Goal: Information Seeking & Learning: Learn about a topic

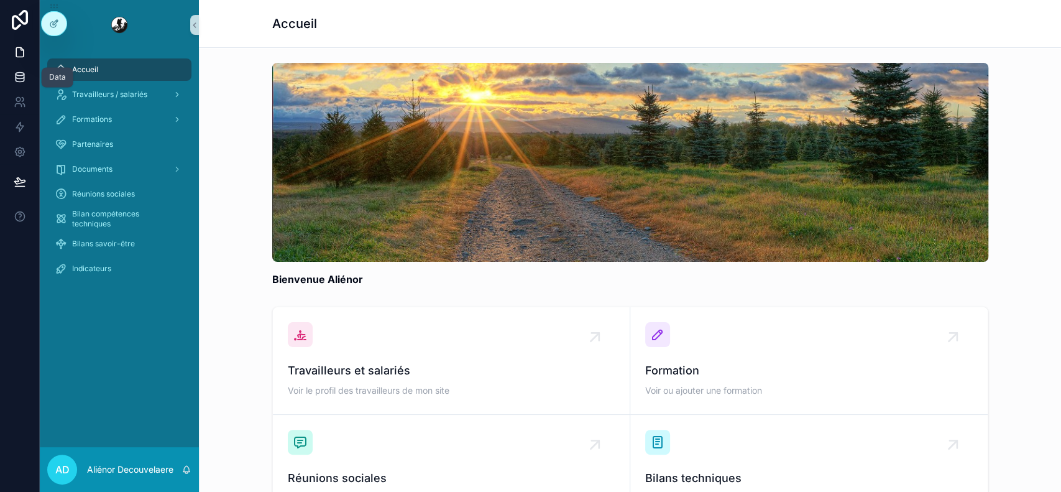
click at [16, 75] on icon at bounding box center [20, 76] width 8 height 5
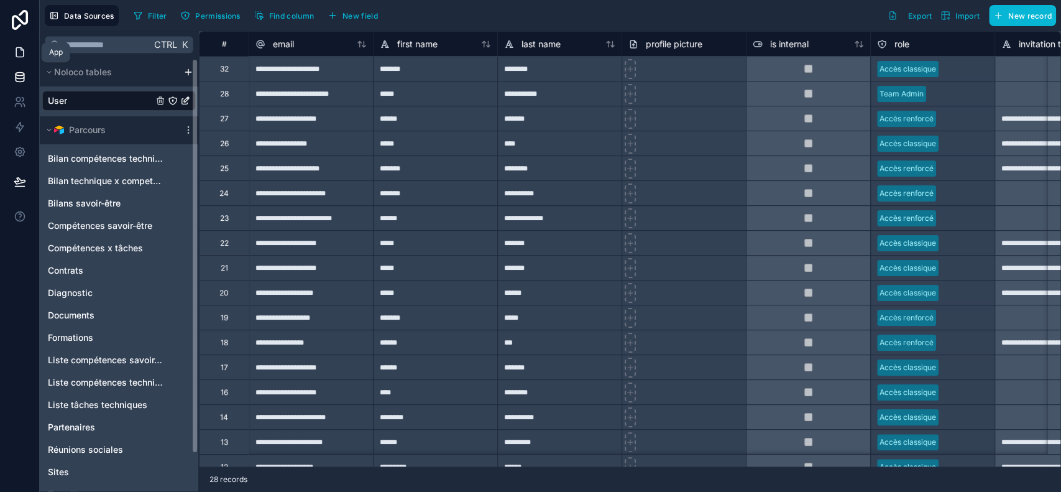
click at [28, 55] on link at bounding box center [19, 52] width 39 height 25
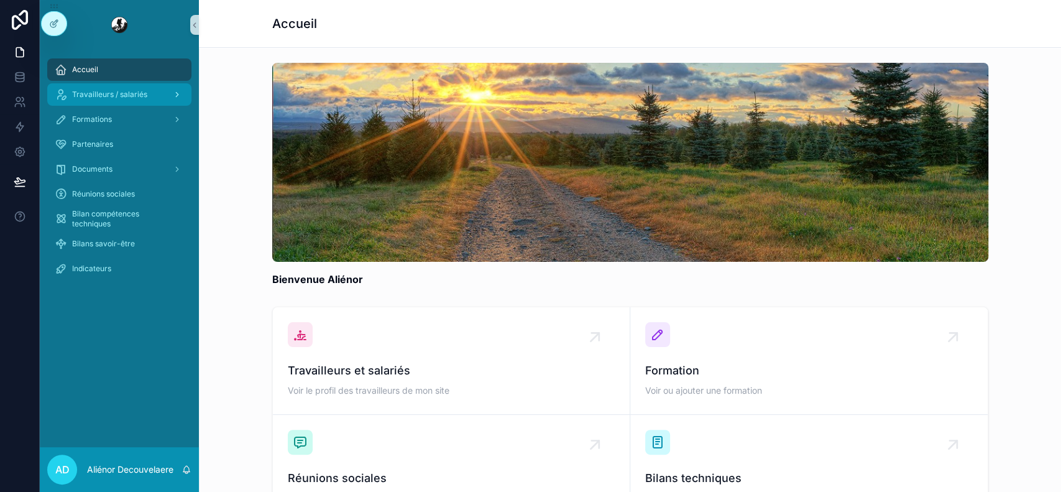
click at [144, 90] on span "Travailleurs / salariés" at bounding box center [109, 95] width 75 height 10
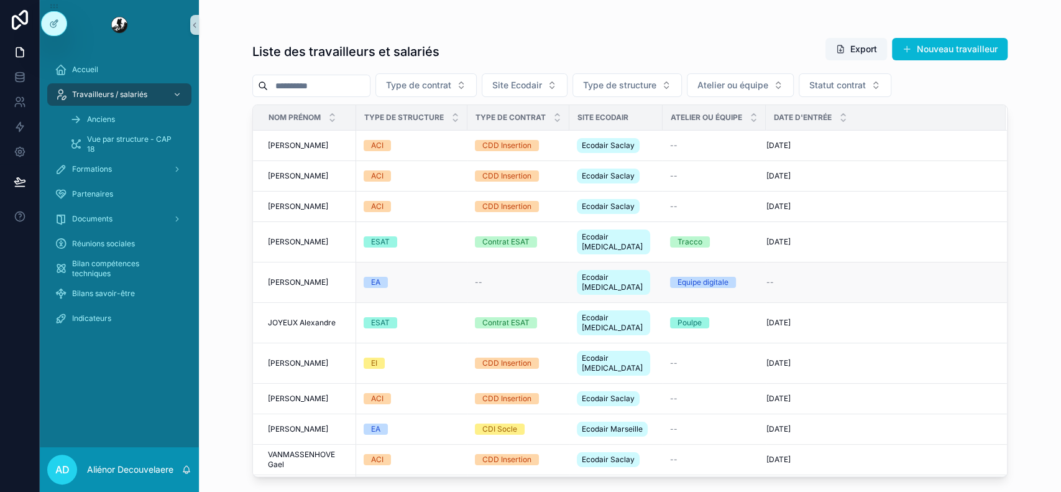
click at [420, 277] on div "EA" at bounding box center [412, 282] width 96 height 11
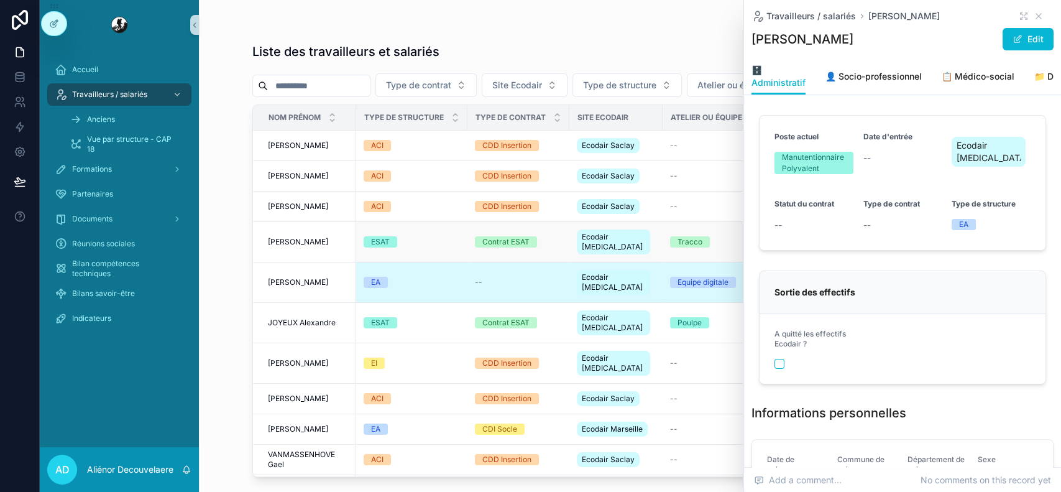
click at [412, 229] on td "ESAT" at bounding box center [411, 242] width 111 height 40
click at [1034, 19] on icon "scrollable content" at bounding box center [1039, 16] width 10 height 10
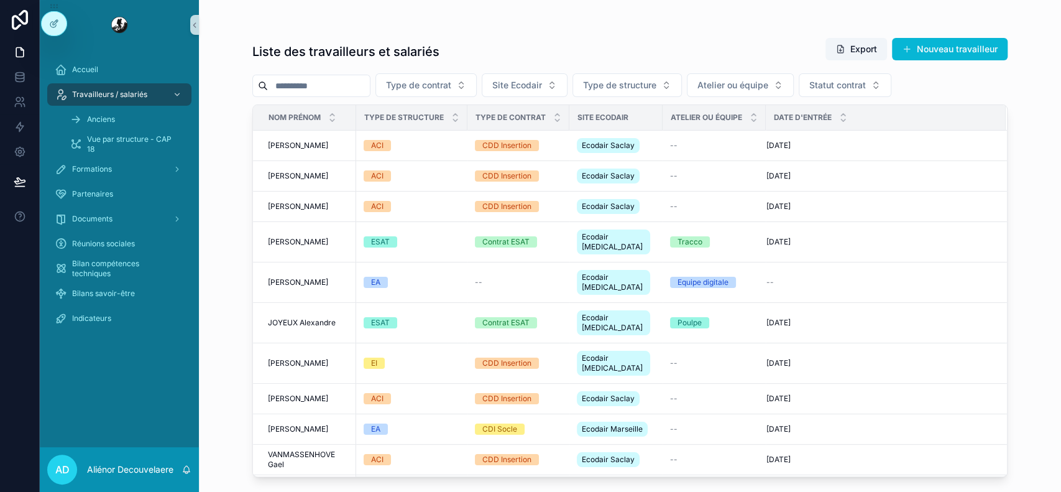
click at [369, 77] on input "scrollable content" at bounding box center [319, 85] width 102 height 17
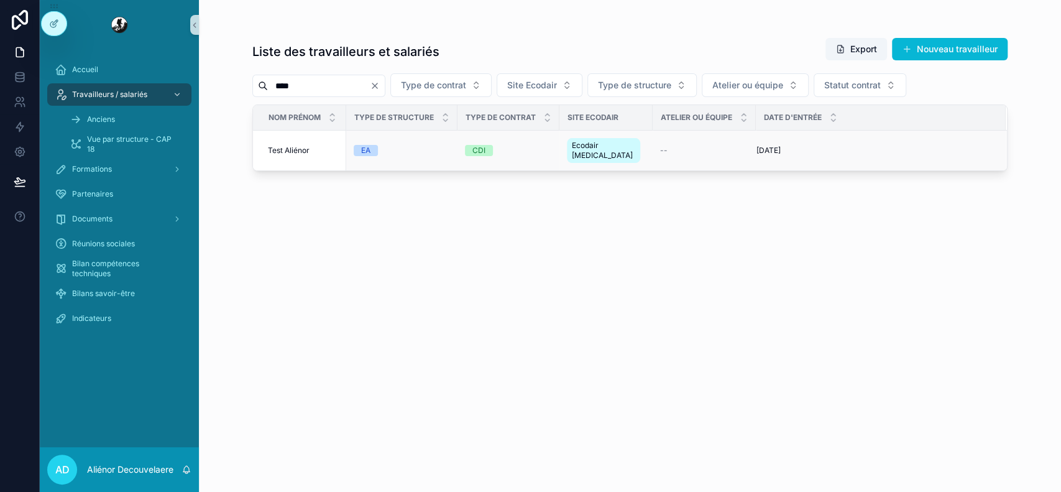
type input "****"
click at [406, 147] on div "EA" at bounding box center [402, 150] width 96 height 11
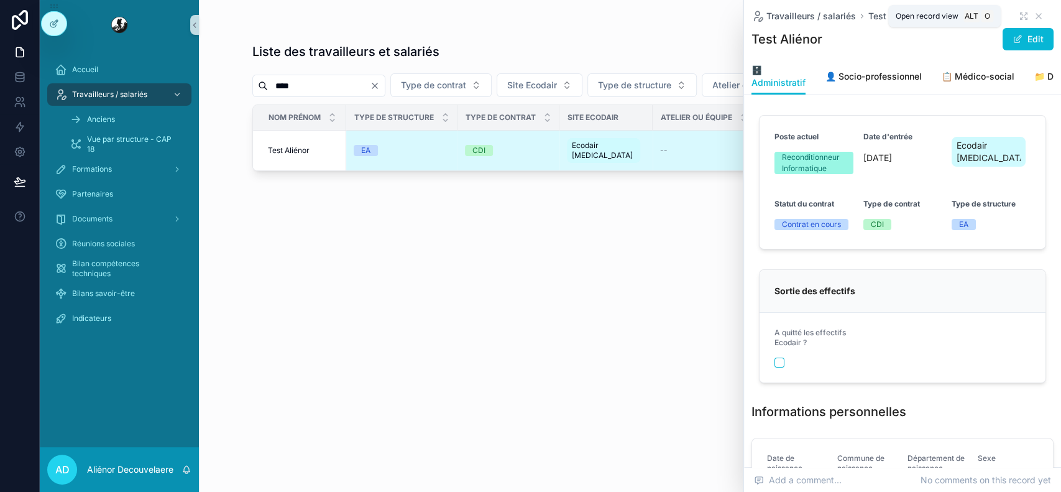
click at [1007, 22] on div "Travailleurs / salariés Test Aliénor" at bounding box center [903, 16] width 302 height 12
click at [1019, 12] on icon "scrollable content" at bounding box center [1024, 16] width 10 height 10
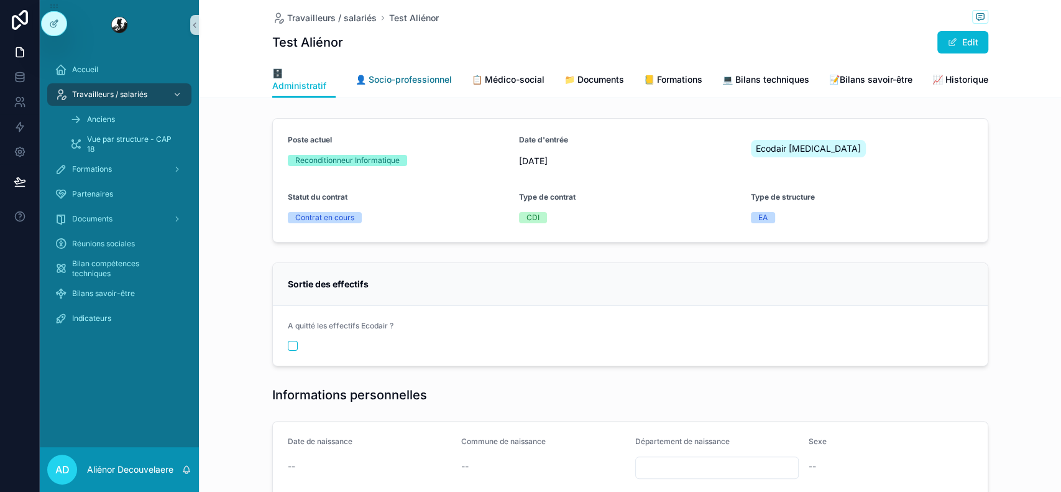
click at [431, 91] on link "👤 Socio-professionnel" at bounding box center [404, 80] width 96 height 25
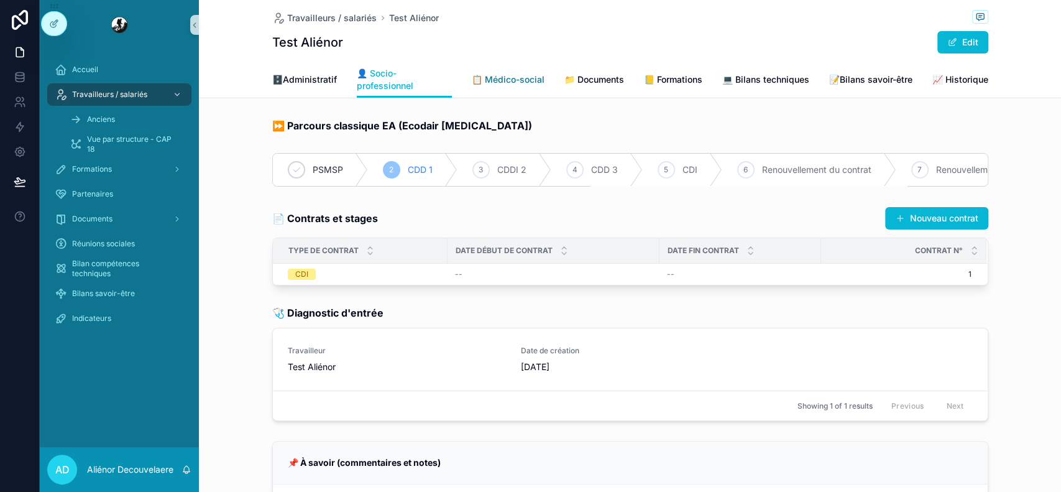
click at [512, 75] on span "📋 Médico-social" at bounding box center [508, 79] width 73 height 12
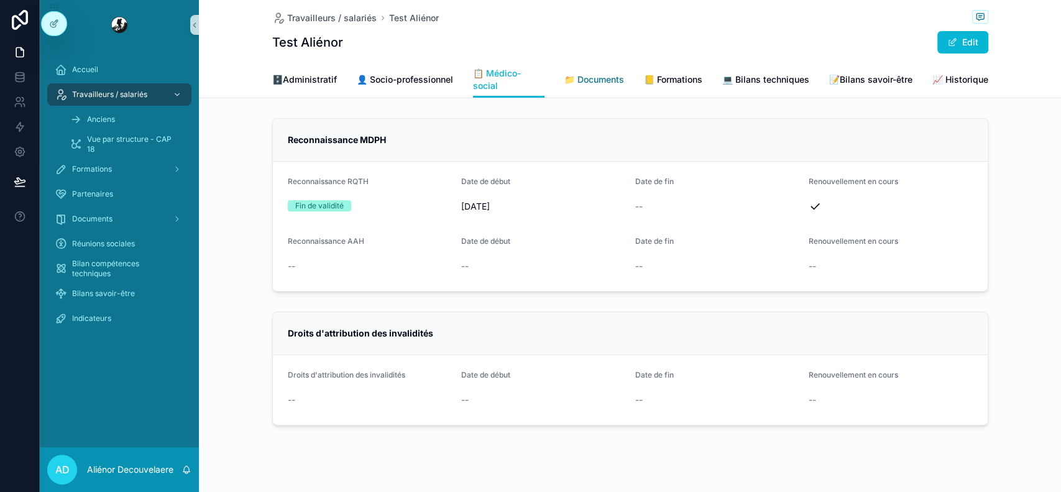
click at [600, 71] on link "📁 Documents" at bounding box center [595, 80] width 60 height 25
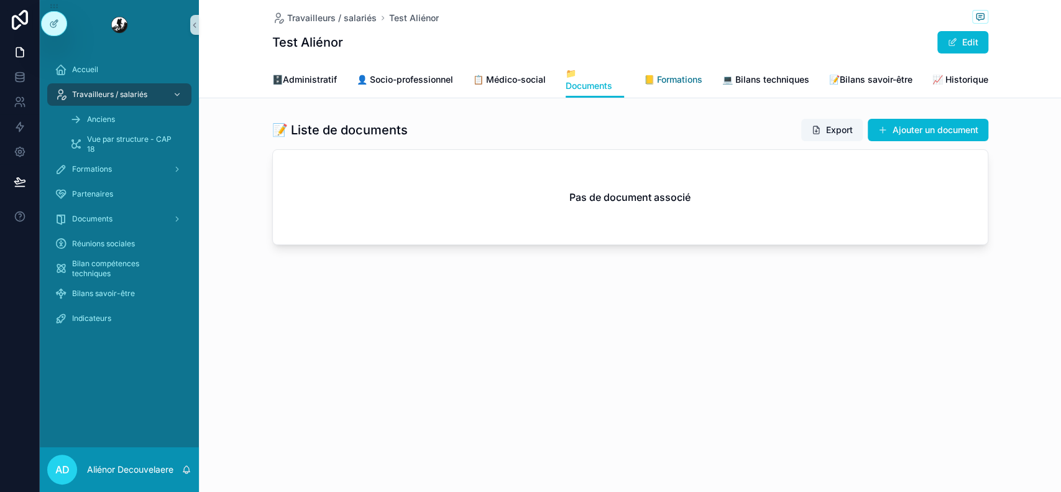
click at [683, 84] on span "📒 Formations" at bounding box center [673, 79] width 58 height 12
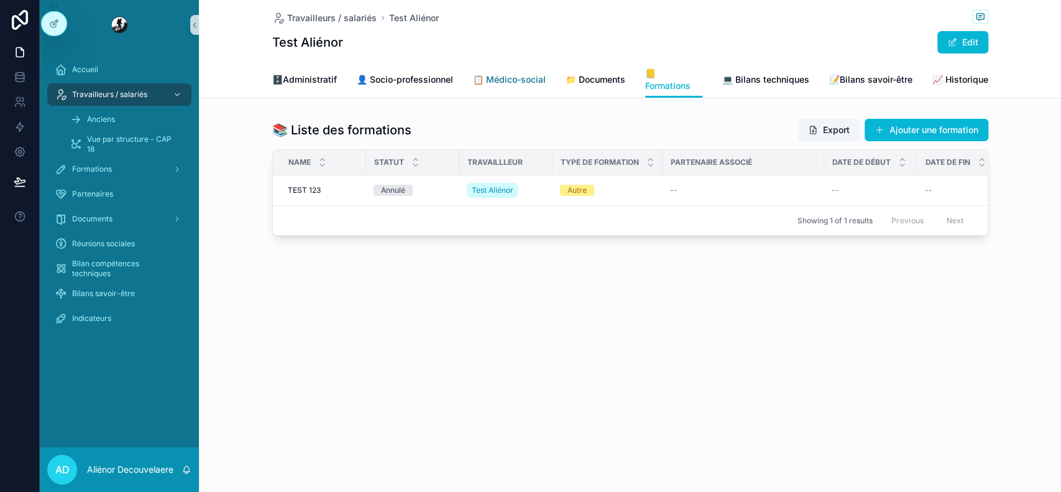
click at [517, 80] on span "📋 Médico-social" at bounding box center [509, 79] width 73 height 12
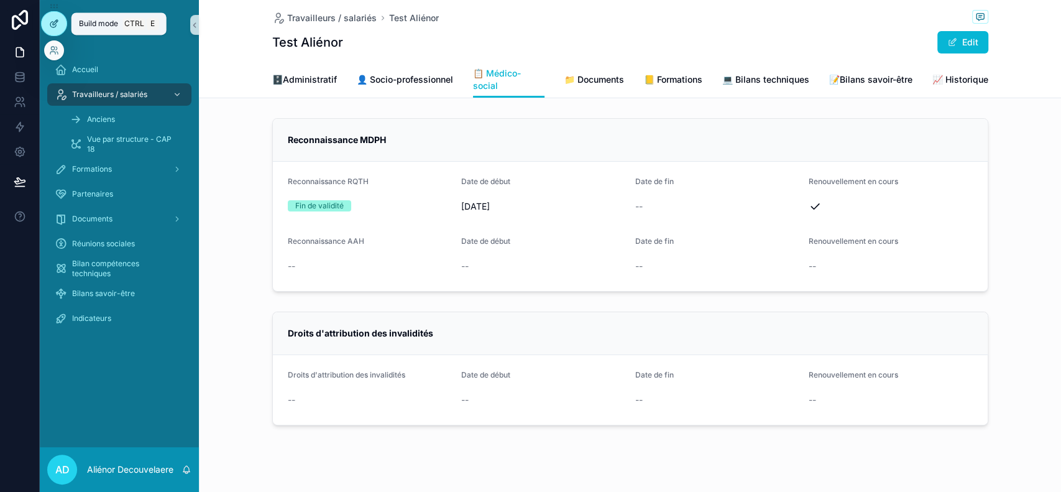
click at [54, 25] on icon at bounding box center [55, 22] width 5 height 5
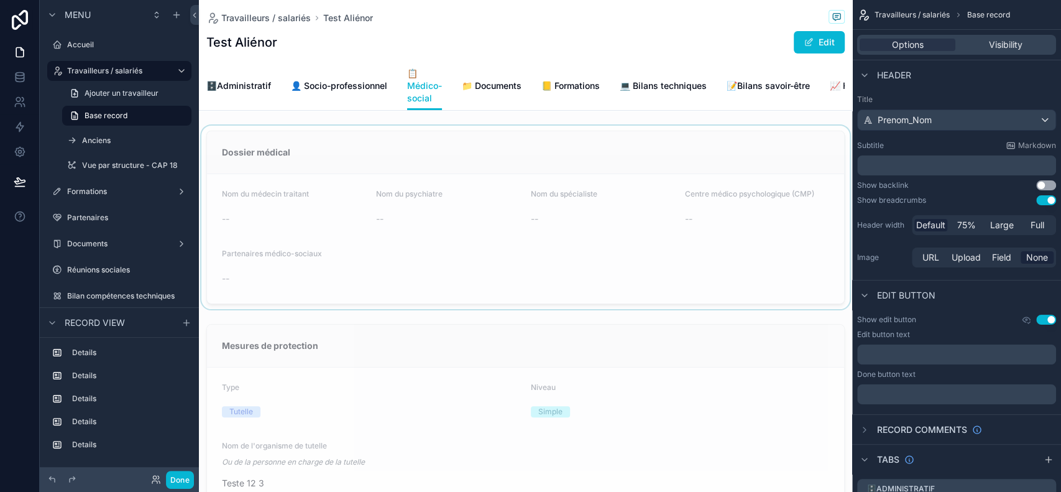
click at [670, 200] on div "scrollable content" at bounding box center [525, 217] width 653 height 183
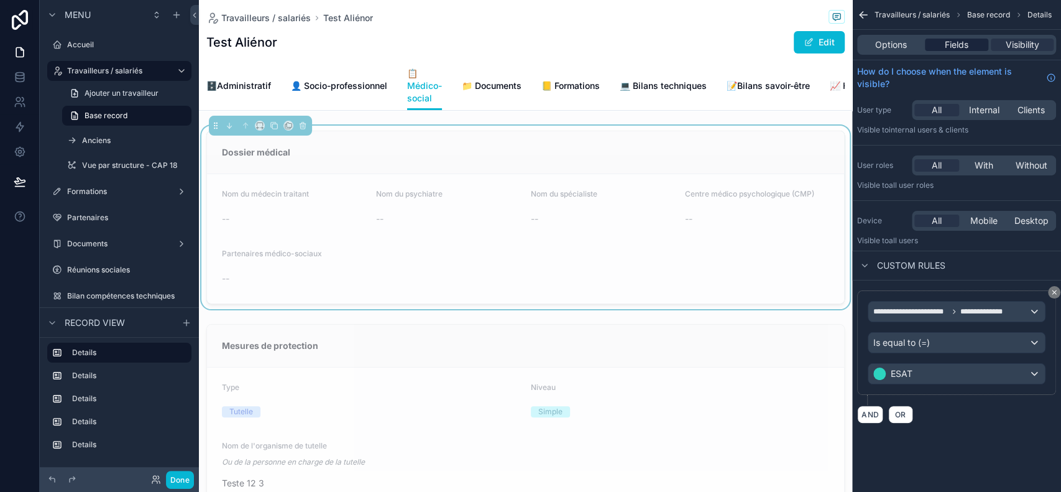
click at [966, 43] on span "Fields" at bounding box center [957, 45] width 24 height 12
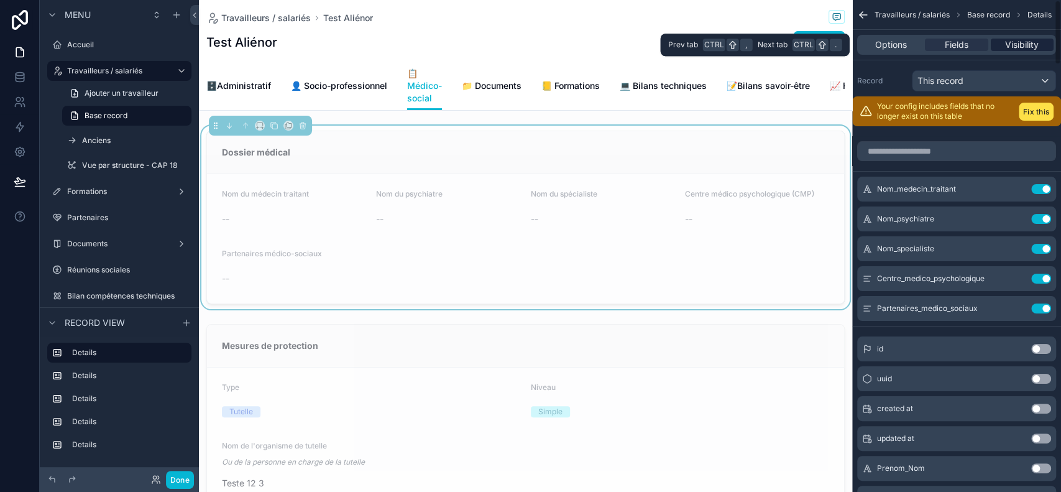
click at [1032, 41] on span "Visibility" at bounding box center [1022, 45] width 34 height 12
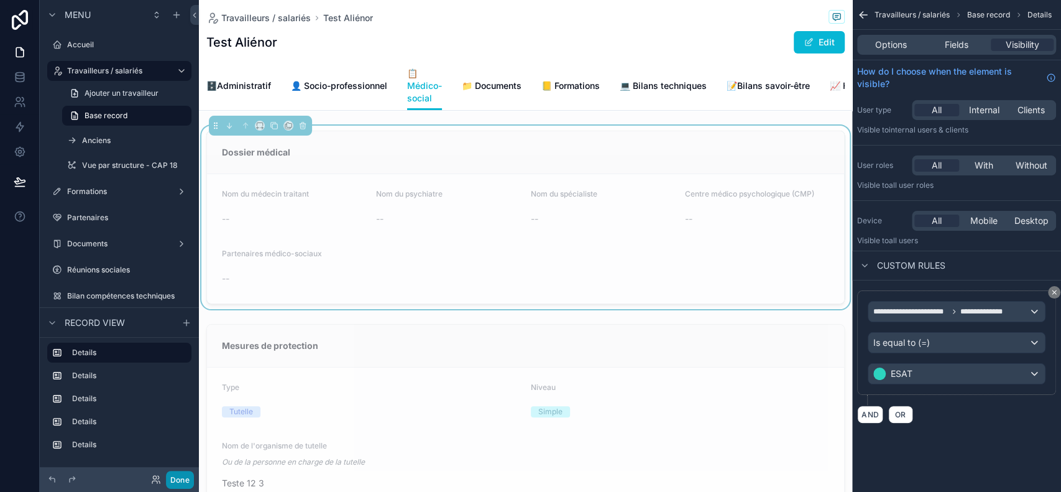
click at [184, 475] on button "Done" at bounding box center [180, 480] width 28 height 18
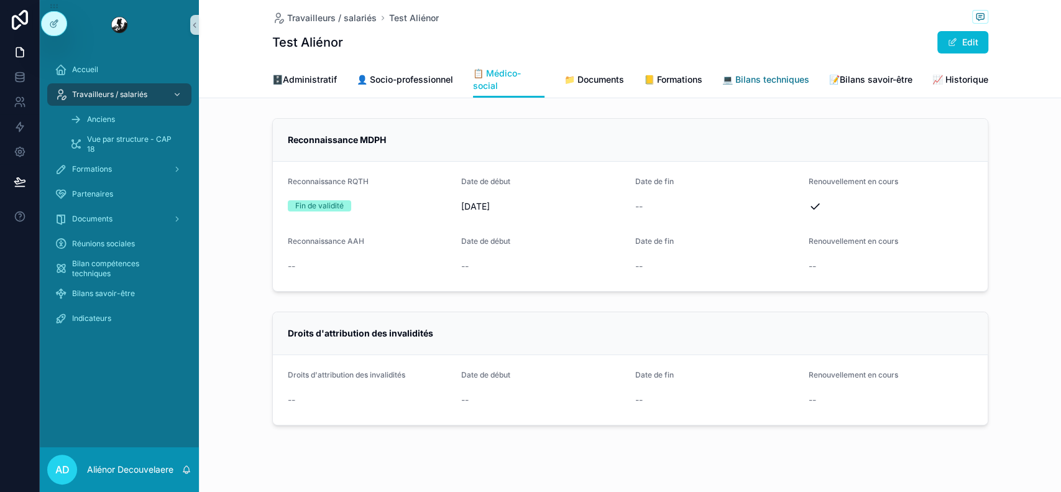
click at [788, 86] on link "💻 Bilans techniques" at bounding box center [765, 80] width 87 height 25
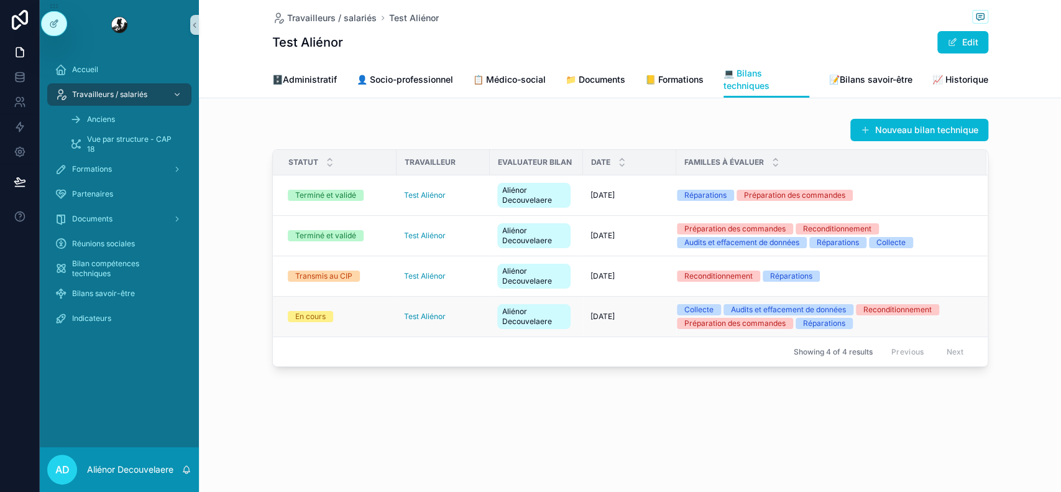
click at [634, 311] on div "[DATE] [DATE]" at bounding box center [630, 316] width 78 height 10
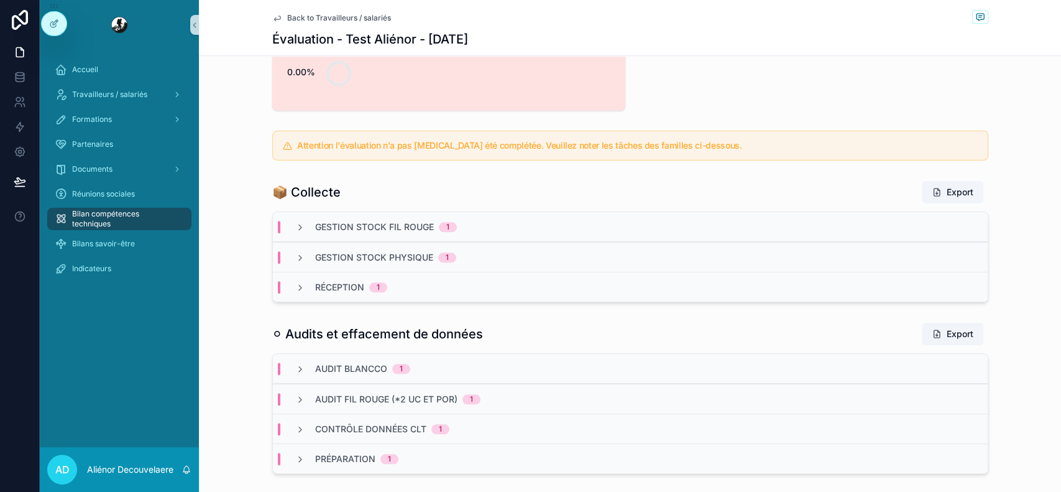
scroll to position [709, 0]
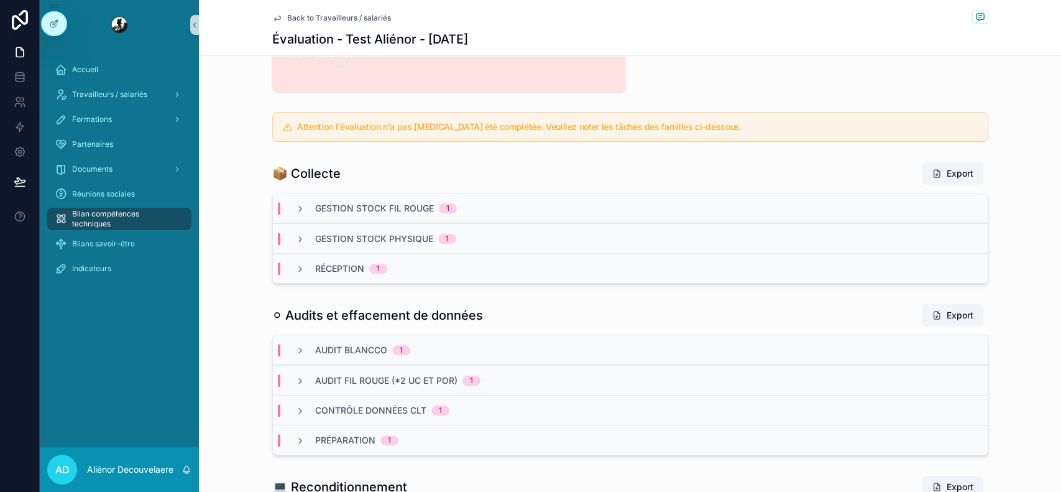
click at [598, 210] on div "Gestion stock fil rouge 1" at bounding box center [630, 208] width 715 height 30
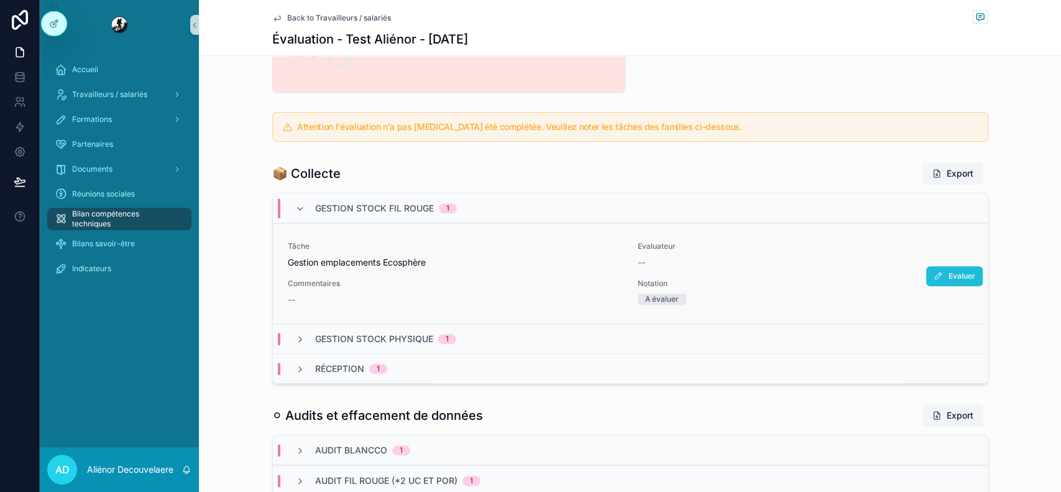
click at [965, 266] on button "Evaluer" at bounding box center [954, 276] width 57 height 20
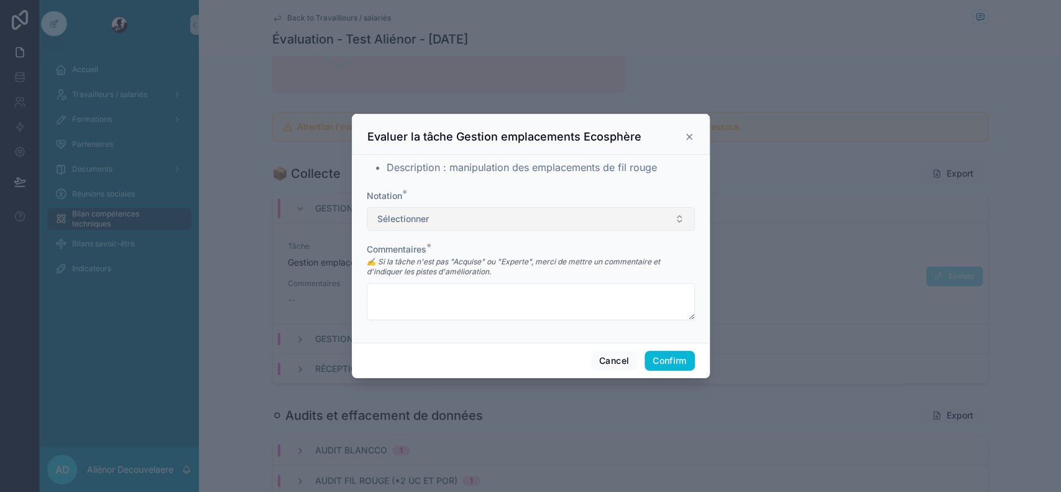
click at [581, 220] on button "Sélectionner" at bounding box center [531, 219] width 328 height 24
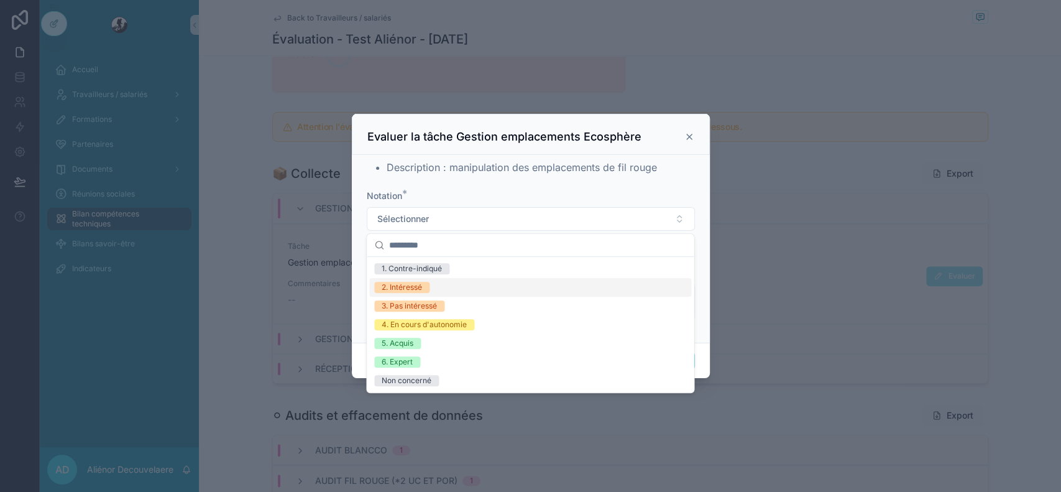
click at [513, 283] on div "2. Intéressé" at bounding box center [530, 287] width 322 height 19
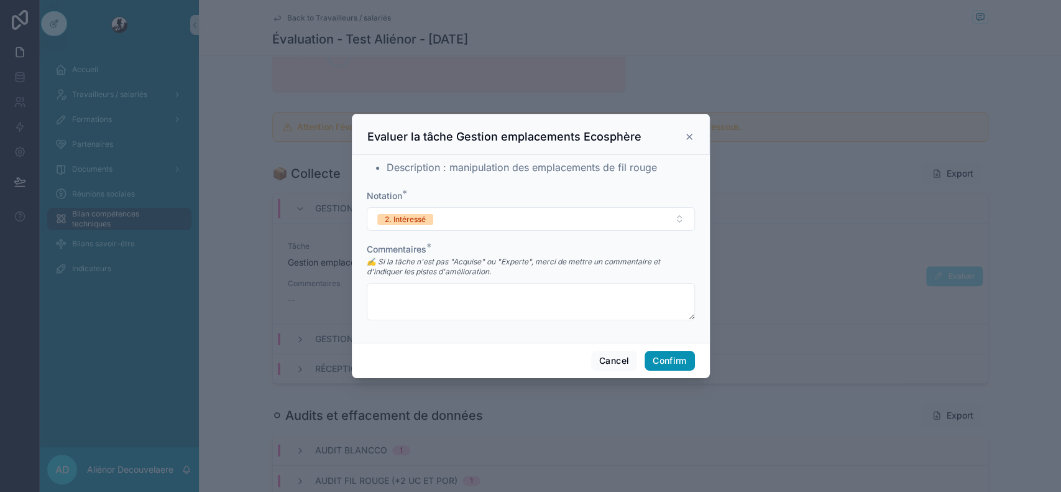
click at [667, 351] on button "Confirm" at bounding box center [670, 361] width 50 height 20
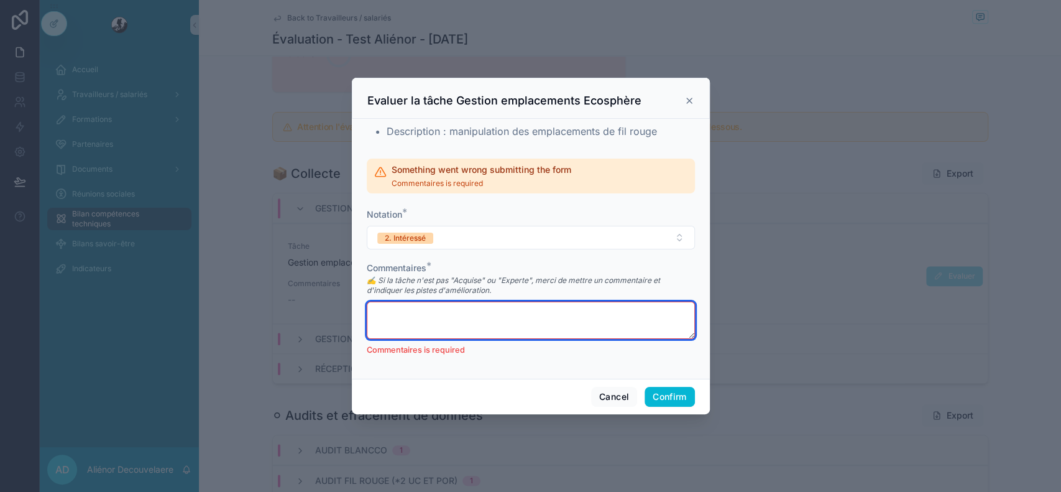
click at [609, 328] on textarea at bounding box center [531, 320] width 328 height 37
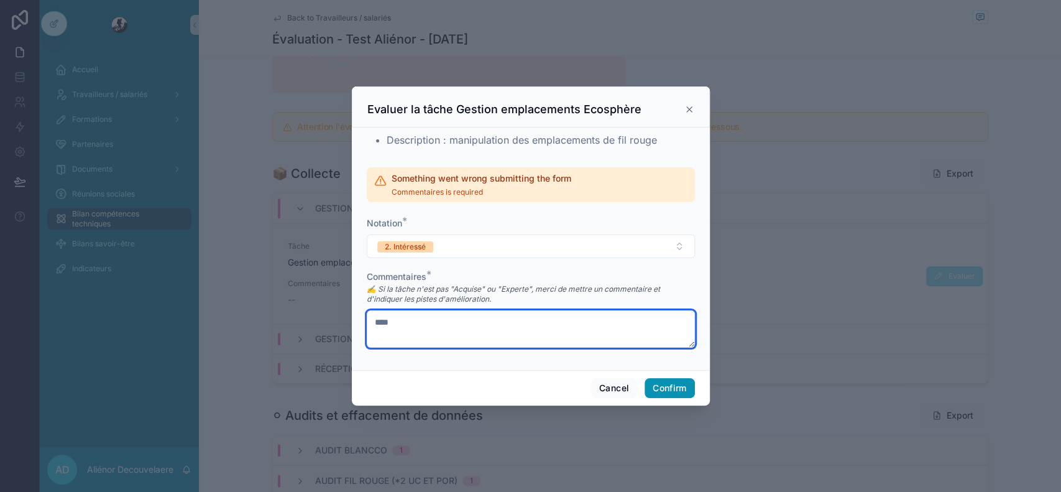
type textarea "****"
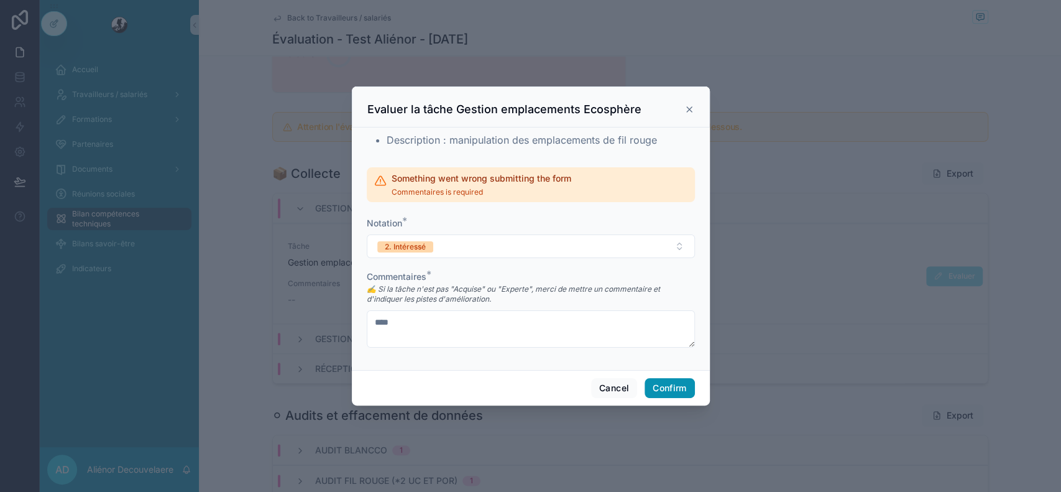
click at [682, 384] on button "Confirm" at bounding box center [670, 388] width 50 height 20
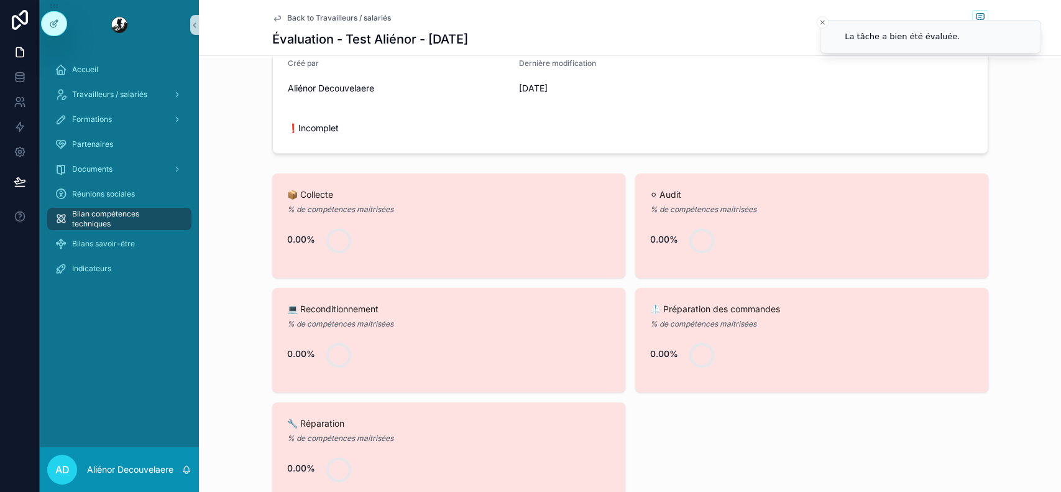
scroll to position [294, 0]
drag, startPoint x: 451, startPoint y: 221, endPoint x: 380, endPoint y: 170, distance: 87.7
click at [380, 170] on div "📦 Collecte % de compétences maitrisées 0.00% ⚪ Audit % de compétences maitrisée…" at bounding box center [630, 340] width 862 height 343
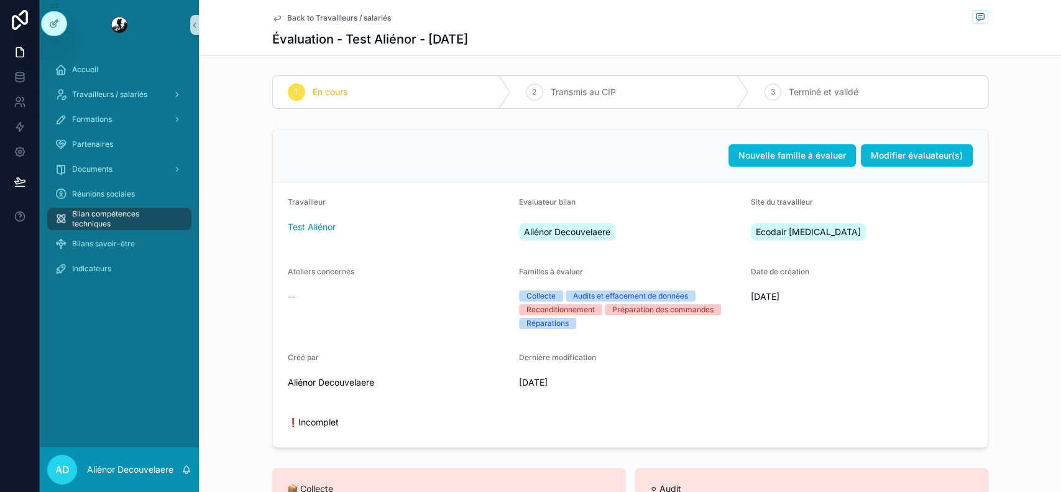
scroll to position [0, 0]
click at [344, 19] on span "Back to Travailleurs / salariés" at bounding box center [339, 18] width 104 height 10
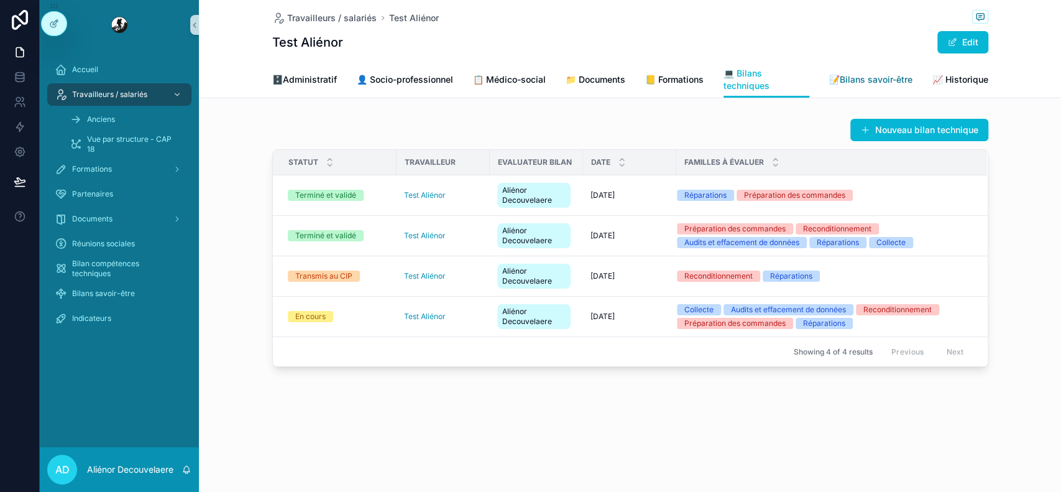
click at [893, 77] on span "📝Bilans savoir-être" at bounding box center [870, 79] width 83 height 12
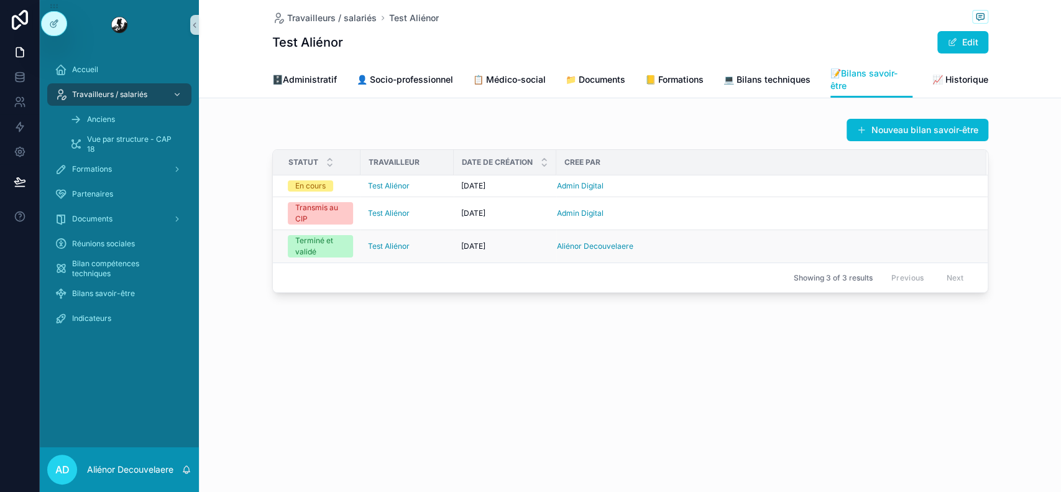
click at [691, 250] on div "Aliénor Decouvelaere" at bounding box center [764, 246] width 415 height 10
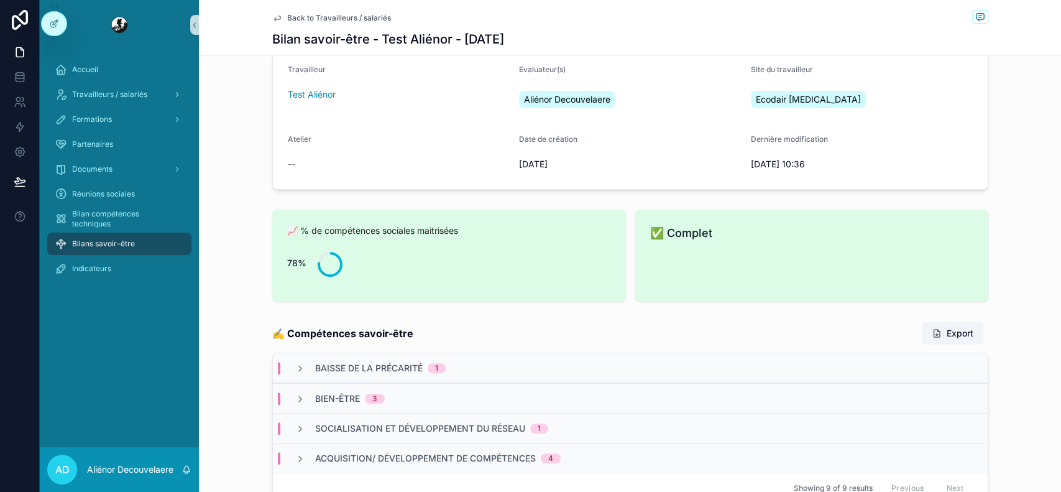
scroll to position [527, 0]
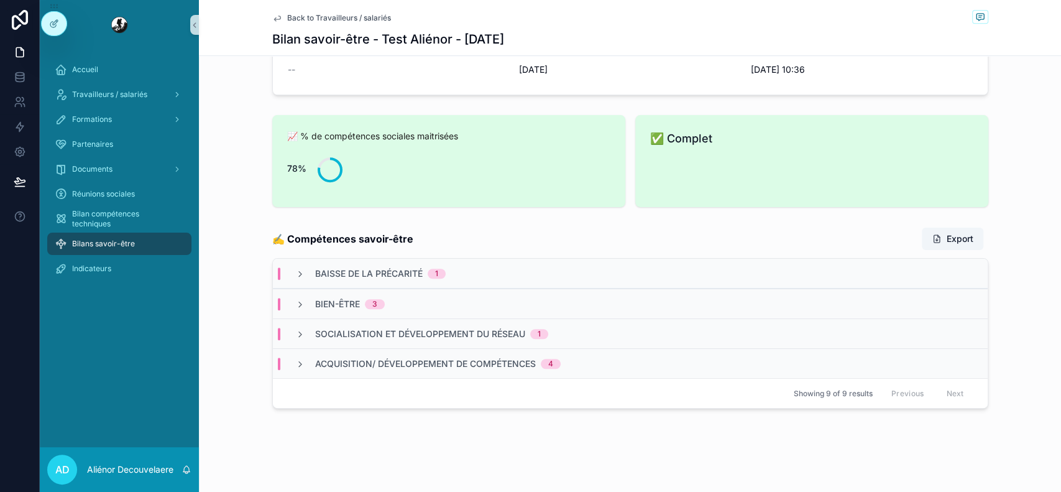
click at [678, 270] on div "Baisse de la précarité 1" at bounding box center [630, 274] width 715 height 30
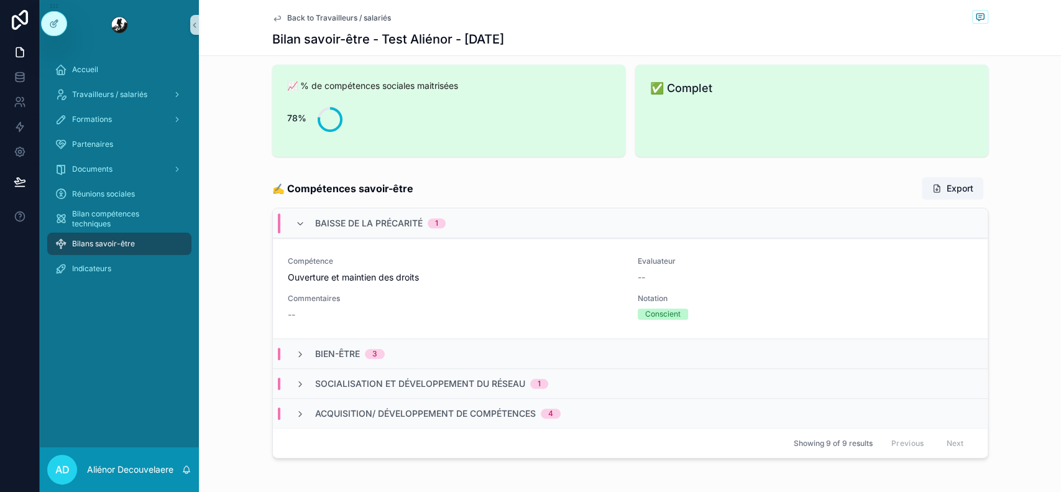
scroll to position [627, 0]
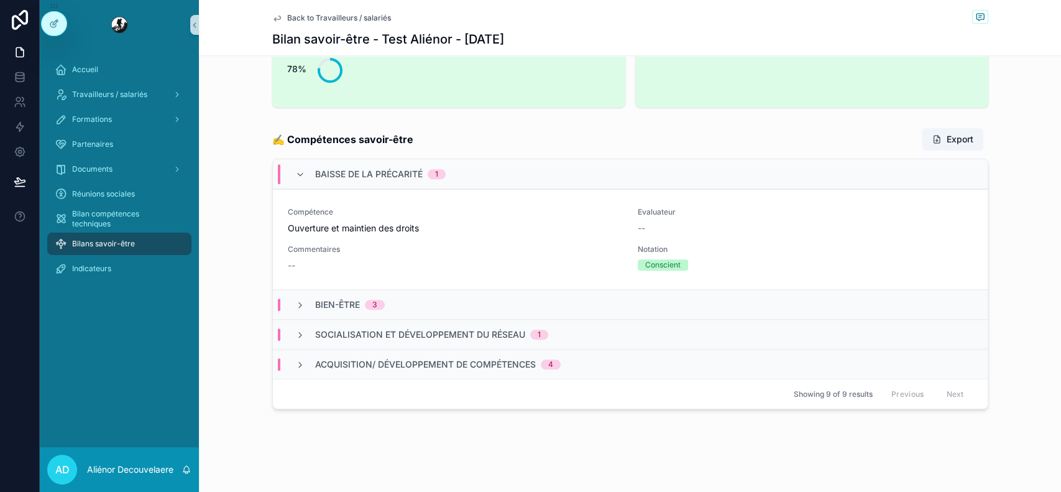
click at [403, 314] on div "Bien-être 3" at bounding box center [630, 304] width 715 height 30
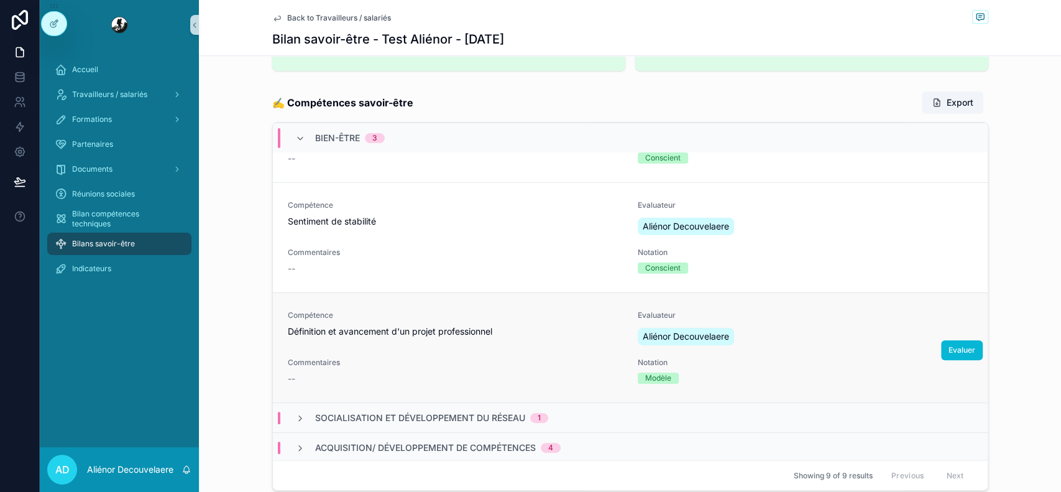
scroll to position [746, 0]
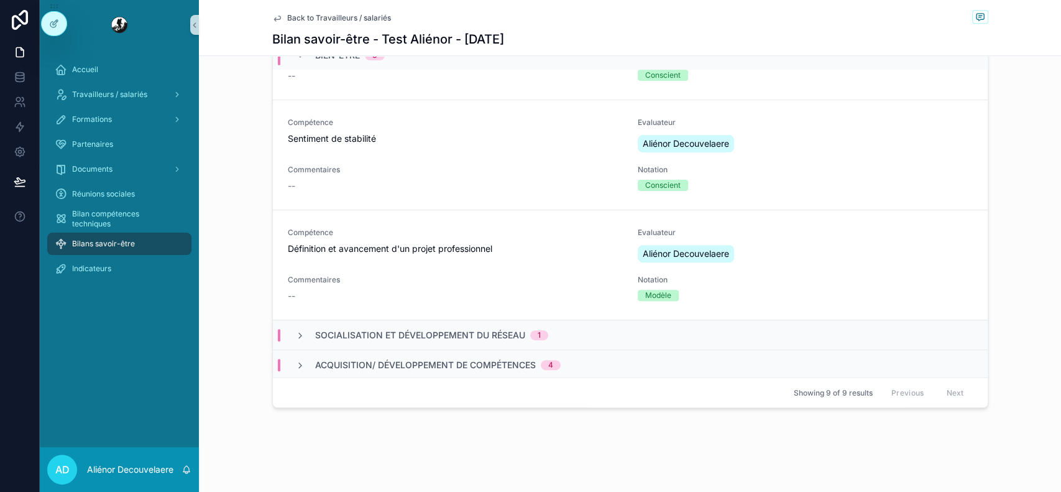
click at [423, 331] on span "Socialisation et développement du réseau" at bounding box center [420, 335] width 210 height 12
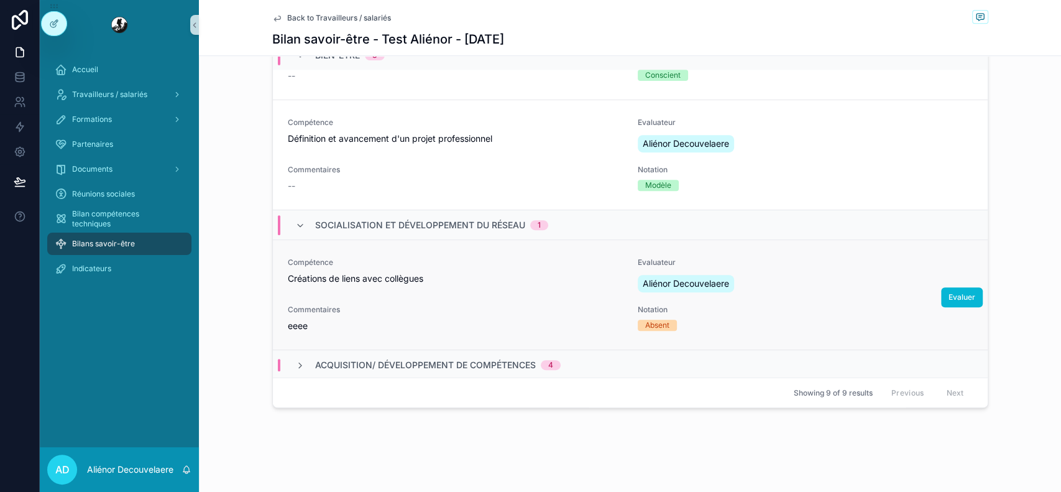
click at [456, 359] on span "Acquisition/ développement de compétences" at bounding box center [425, 365] width 221 height 12
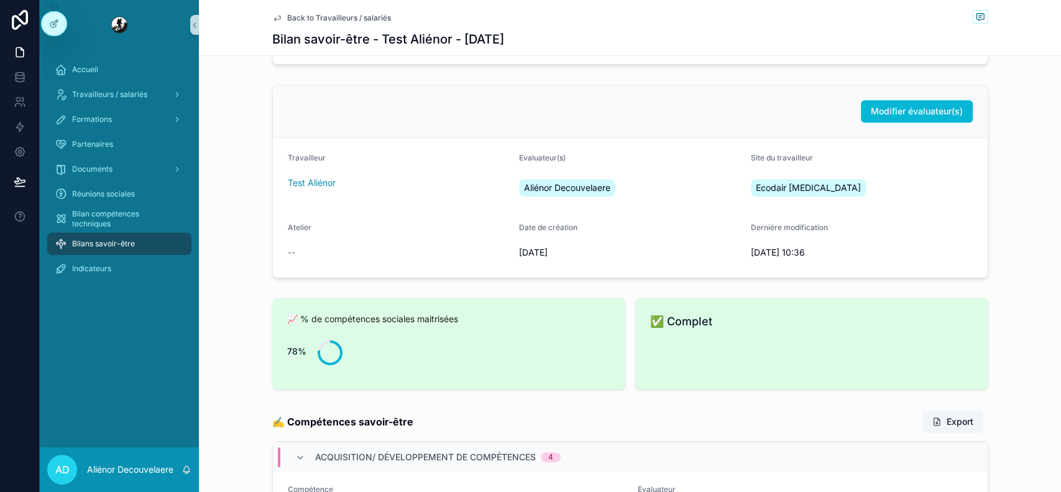
scroll to position [0, 0]
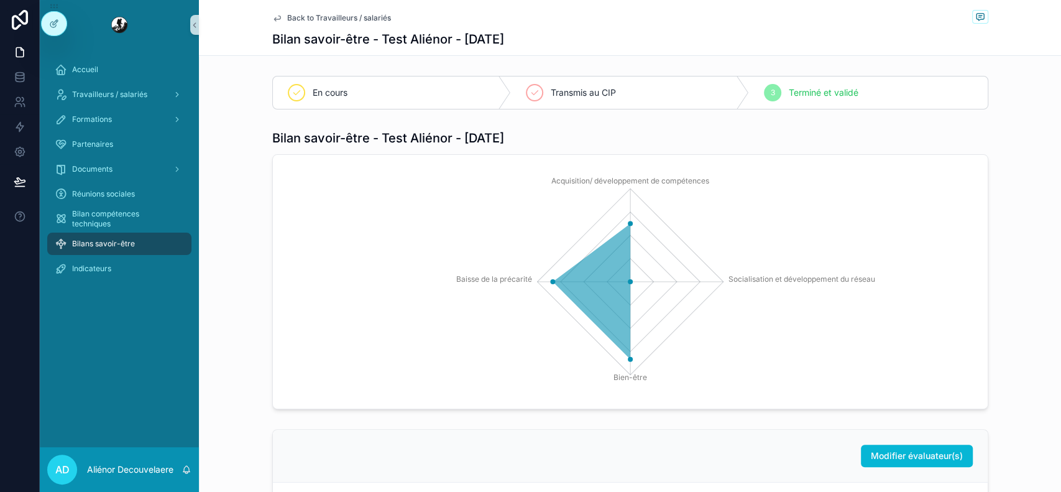
click at [351, 14] on span "Back to Travailleurs / salariés" at bounding box center [339, 18] width 104 height 10
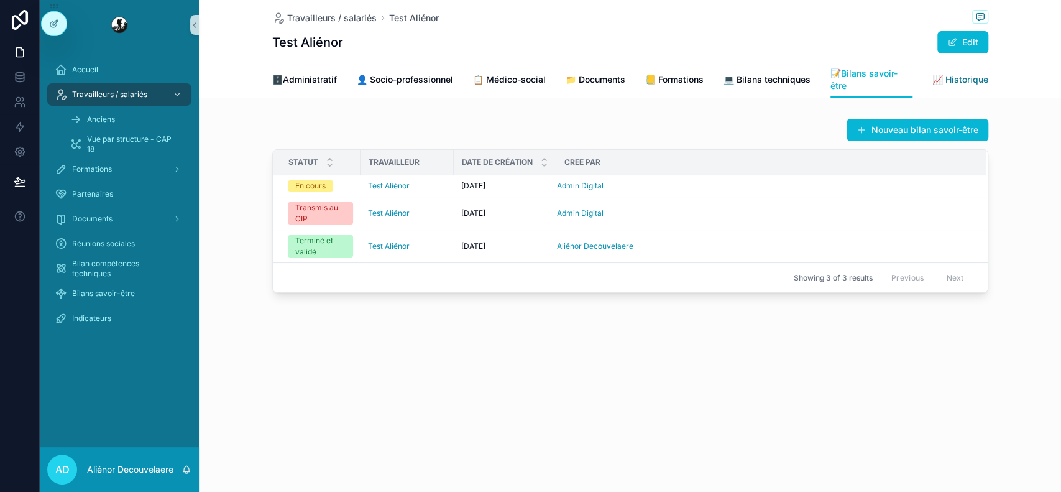
click at [960, 77] on span "📈 Historique" at bounding box center [961, 79] width 56 height 12
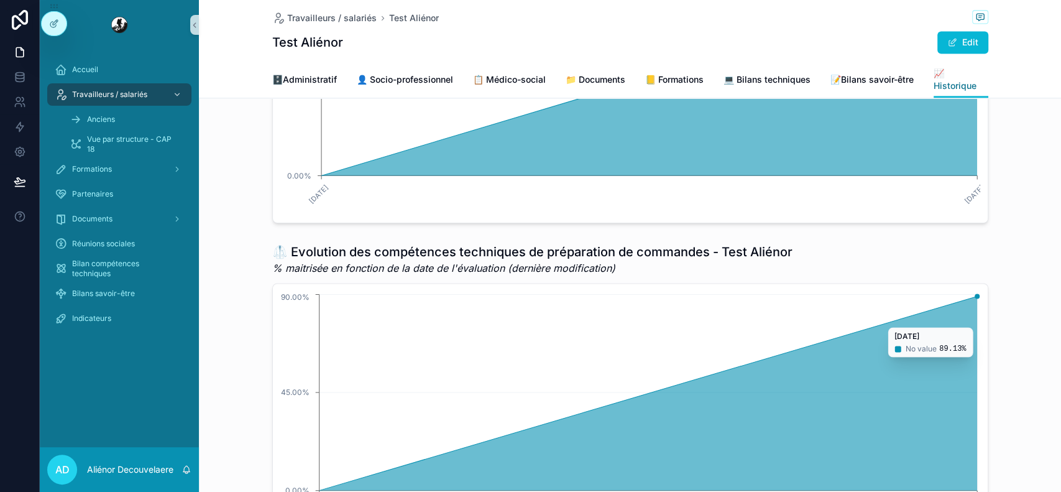
scroll to position [1184, 0]
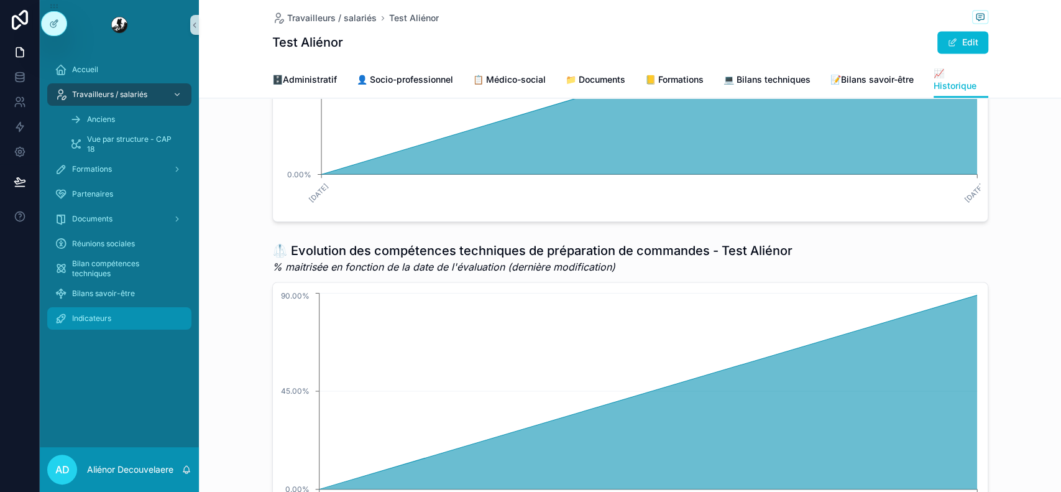
click at [157, 321] on div "Indicateurs" at bounding box center [119, 318] width 129 height 20
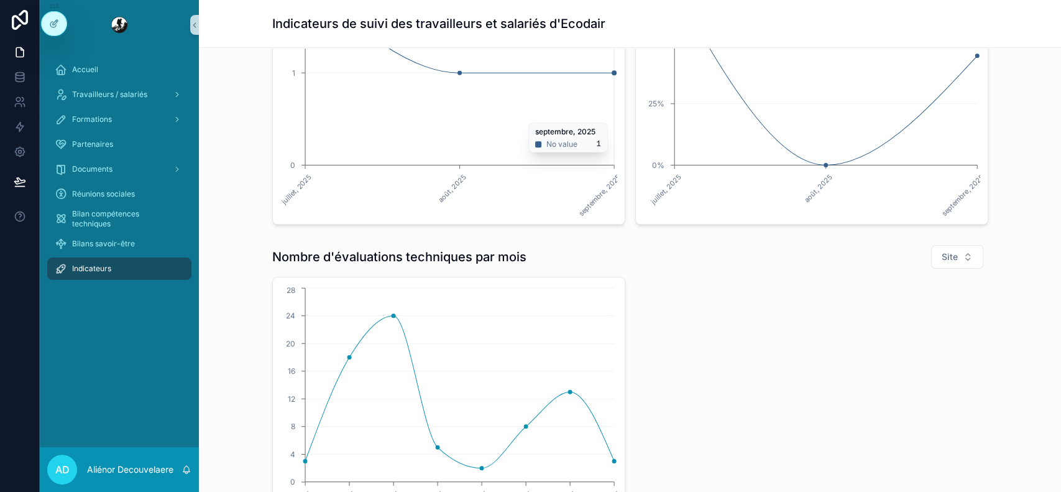
scroll to position [568, 0]
